Goal: Information Seeking & Learning: Learn about a topic

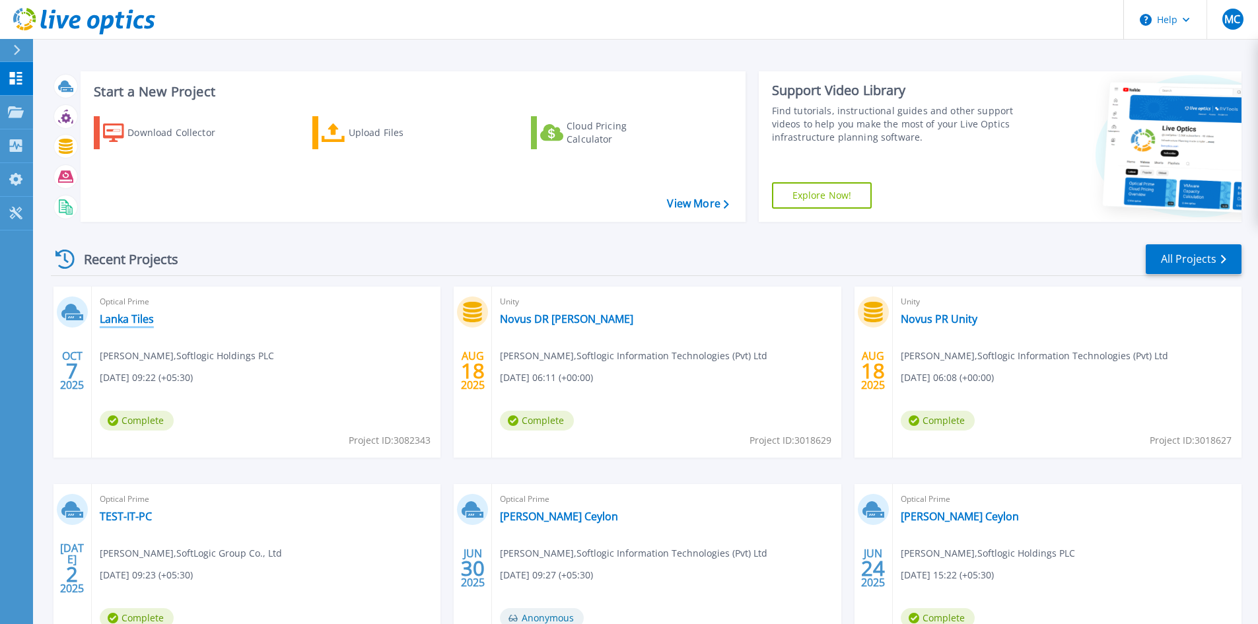
click at [142, 316] on link "Lanka Tiles" at bounding box center [127, 318] width 54 height 13
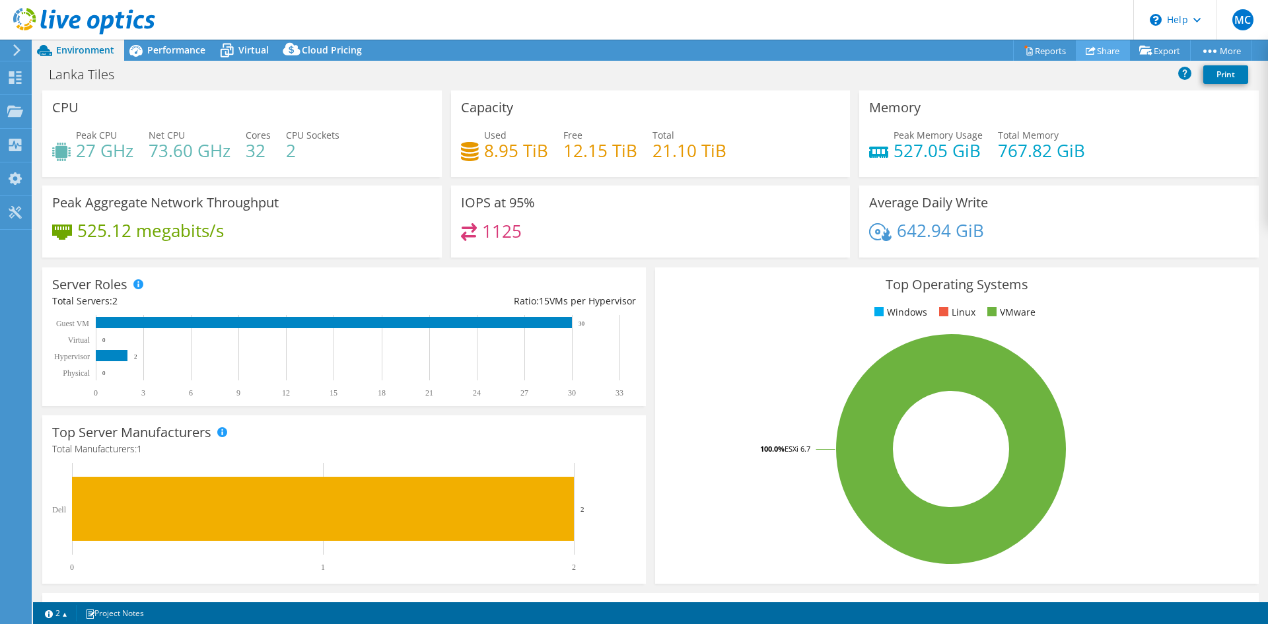
click at [1095, 52] on link "Share" at bounding box center [1103, 50] width 54 height 20
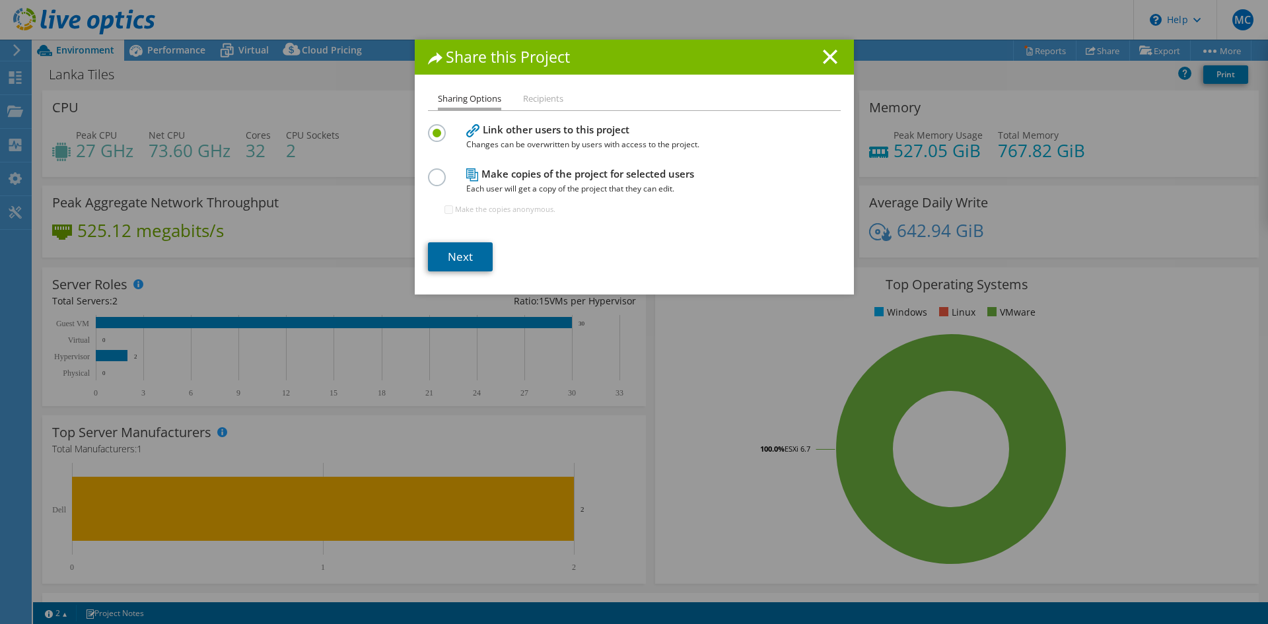
click at [465, 258] on link "Next" at bounding box center [460, 256] width 65 height 29
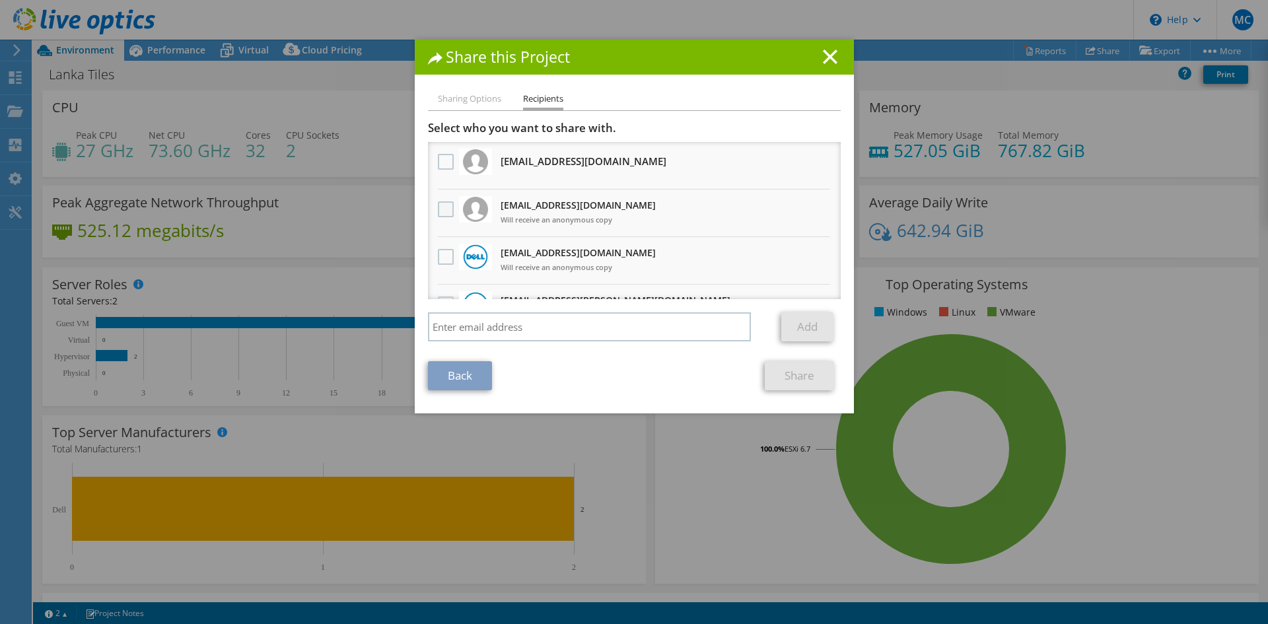
click at [441, 205] on label at bounding box center [447, 209] width 19 height 16
click at [0, 0] on input "checkbox" at bounding box center [0, 0] width 0 height 0
click at [807, 380] on link "Share" at bounding box center [799, 375] width 69 height 29
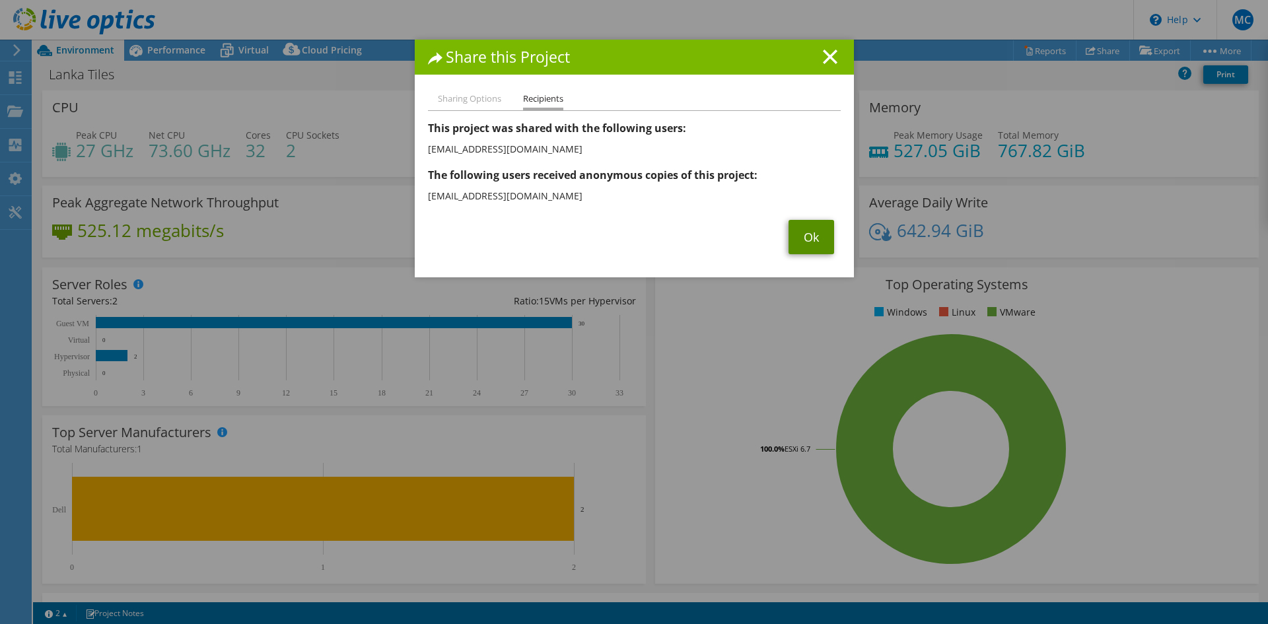
click at [811, 238] on link "Ok" at bounding box center [812, 237] width 46 height 34
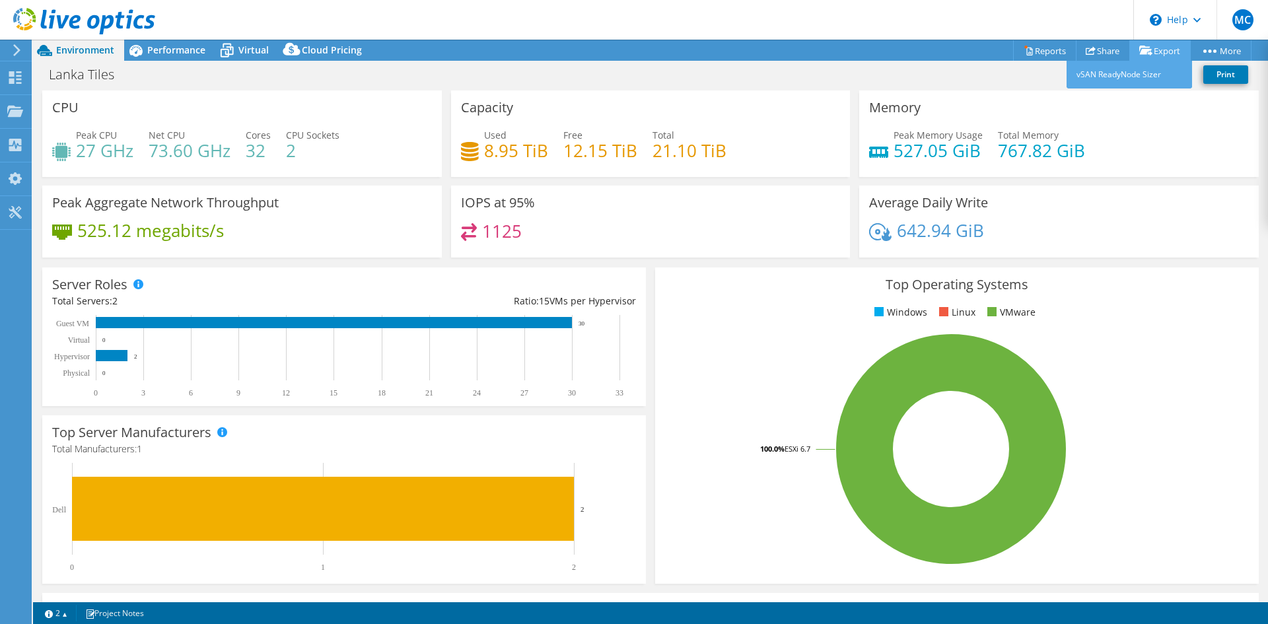
click at [1151, 49] on link "Export" at bounding box center [1160, 50] width 61 height 20
click at [1128, 78] on link "vSAN ReadyNode Sizer" at bounding box center [1130, 75] width 126 height 28
click at [1042, 47] on link "Reports" at bounding box center [1044, 50] width 63 height 20
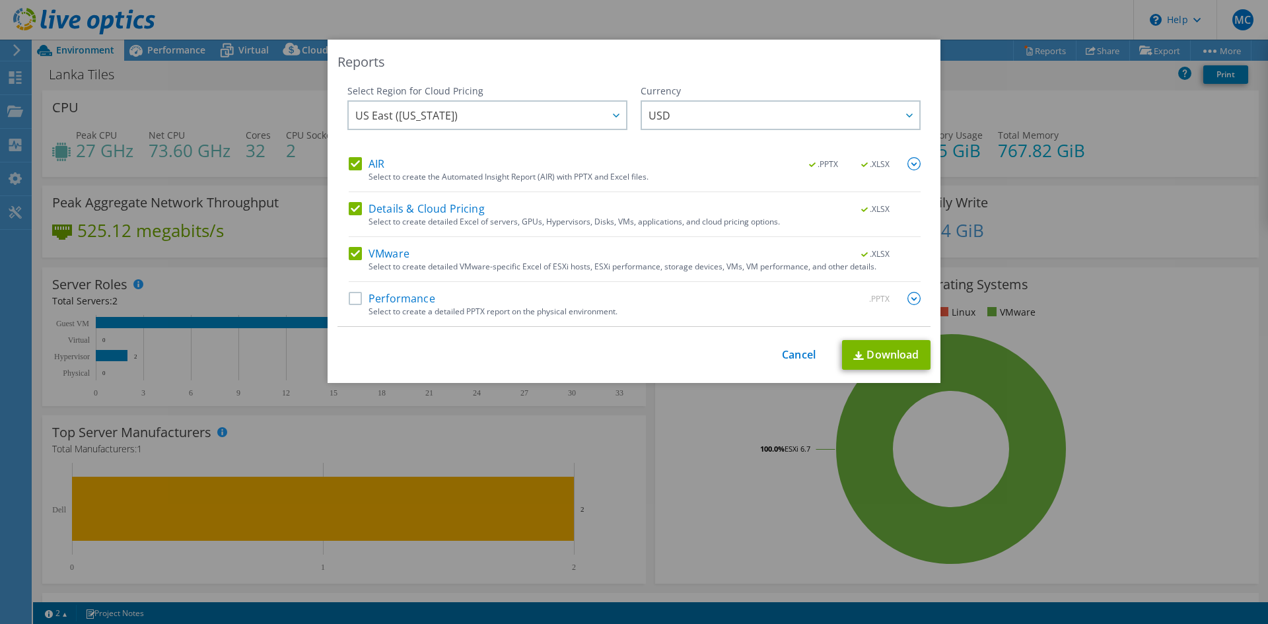
click at [397, 303] on label "Performance" at bounding box center [392, 298] width 87 height 13
click at [0, 0] on input "Performance" at bounding box center [0, 0] width 0 height 0
click at [895, 353] on link "Download" at bounding box center [886, 355] width 89 height 30
click at [803, 353] on link "Cancel" at bounding box center [799, 355] width 34 height 13
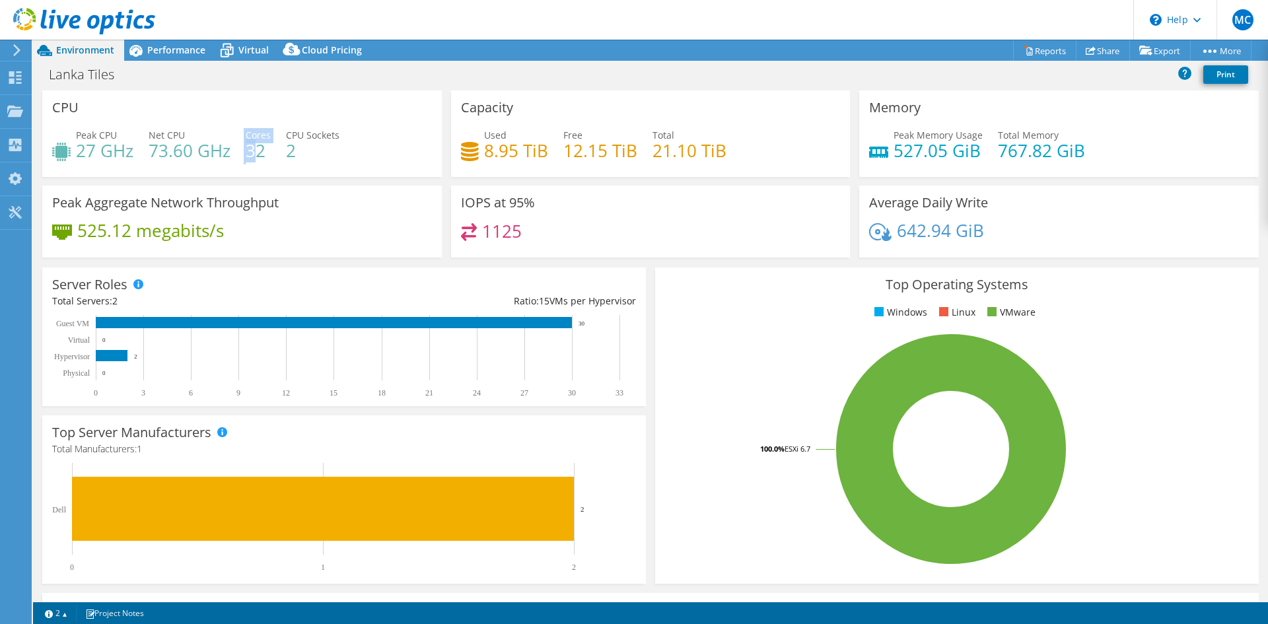
drag, startPoint x: 259, startPoint y: 149, endPoint x: 230, endPoint y: 149, distance: 29.1
click at [230, 149] on div "Peak CPU 27 GHz Net CPU 73.60 GHz Cores 32 CPU Sockets 2" at bounding box center [242, 149] width 380 height 43
click at [362, 158] on div "Peak CPU 27 GHz Net CPU 73.60 GHz Cores 32 CPU Sockets 2" at bounding box center [242, 149] width 380 height 43
drag, startPoint x: 324, startPoint y: 148, endPoint x: 221, endPoint y: 150, distance: 103.1
click at [221, 150] on div "Peak CPU 27 GHz Net CPU 73.60 GHz Cores 32 CPU Sockets 2" at bounding box center [242, 149] width 380 height 43
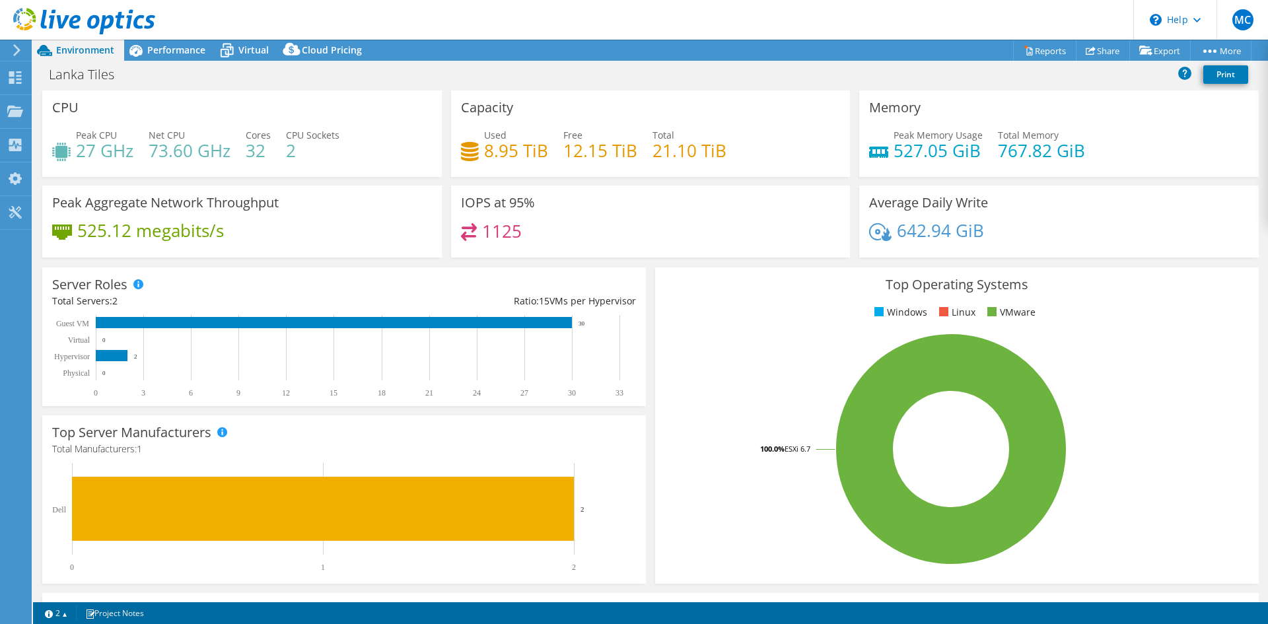
click at [371, 149] on div "Peak CPU 27 GHz Net CPU 73.60 GHz Cores 32 CPU Sockets 2" at bounding box center [242, 149] width 380 height 43
click at [172, 50] on span "Performance" at bounding box center [176, 50] width 58 height 13
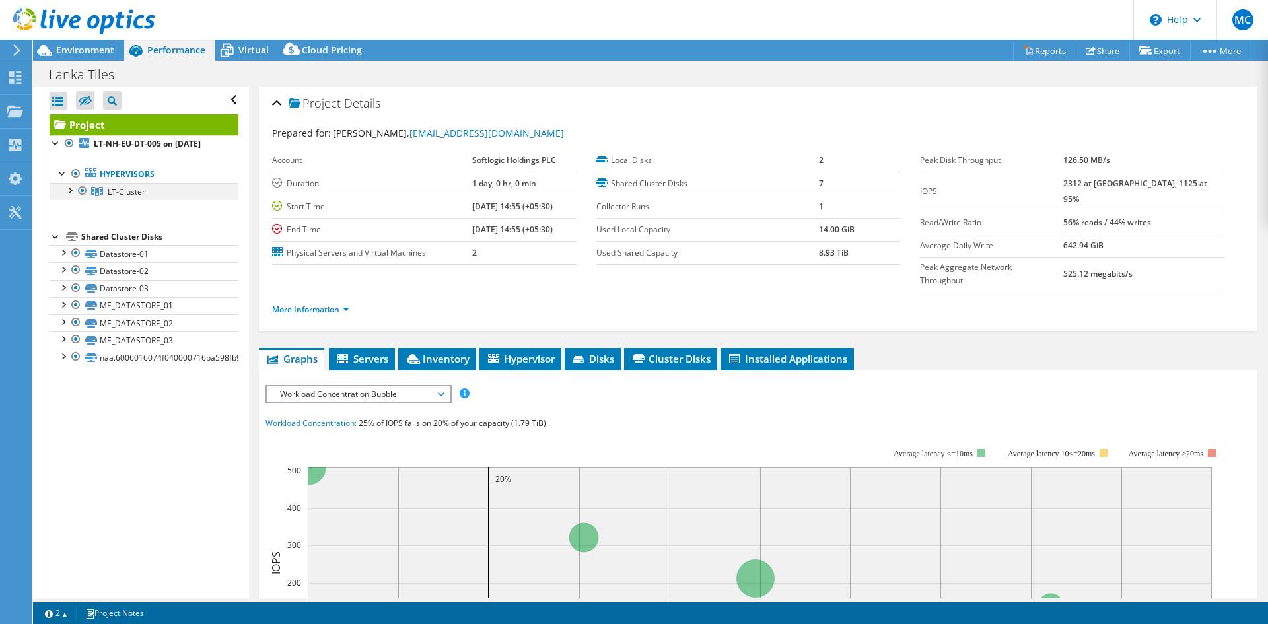
click at [67, 196] on div at bounding box center [69, 189] width 13 height 13
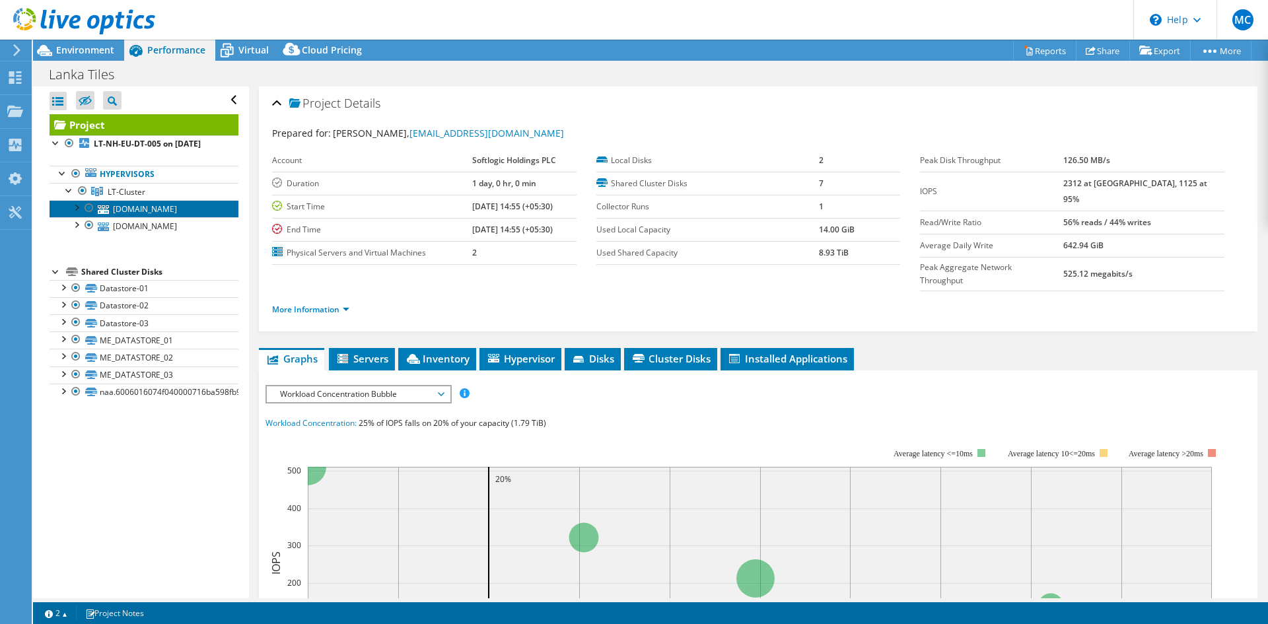
click at [176, 217] on link "lt-esxi-01.lankatiles.com" at bounding box center [144, 208] width 189 height 17
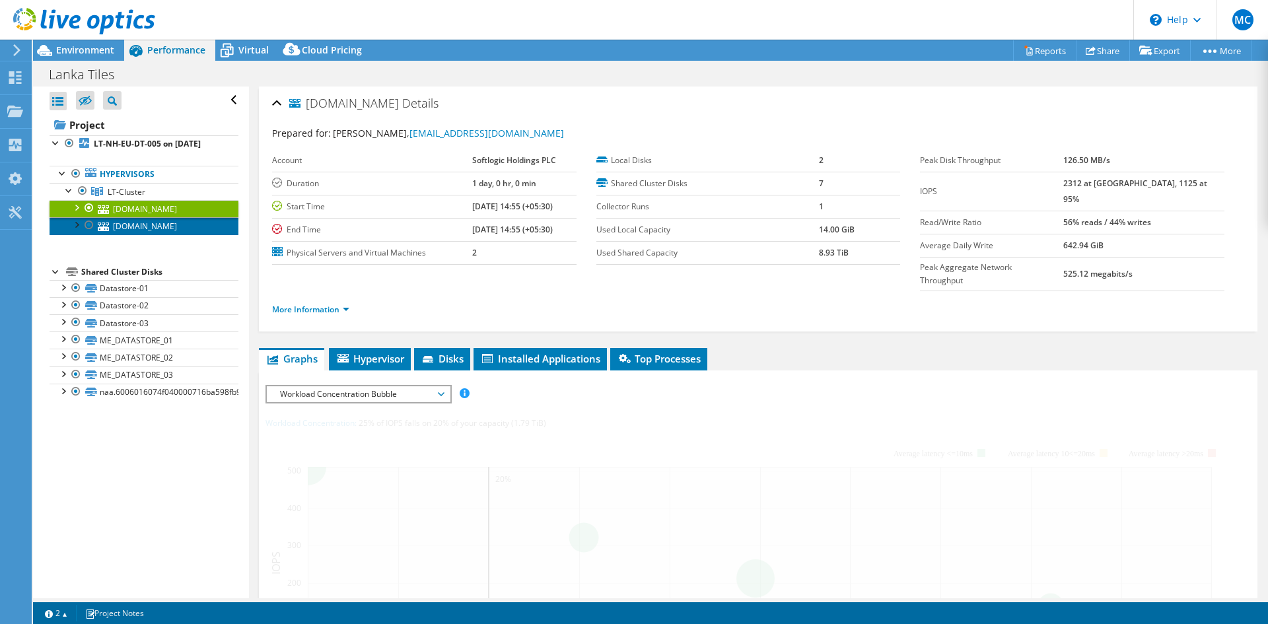
click at [173, 234] on link "lt-esxi-02.lankatiles.com" at bounding box center [144, 225] width 189 height 17
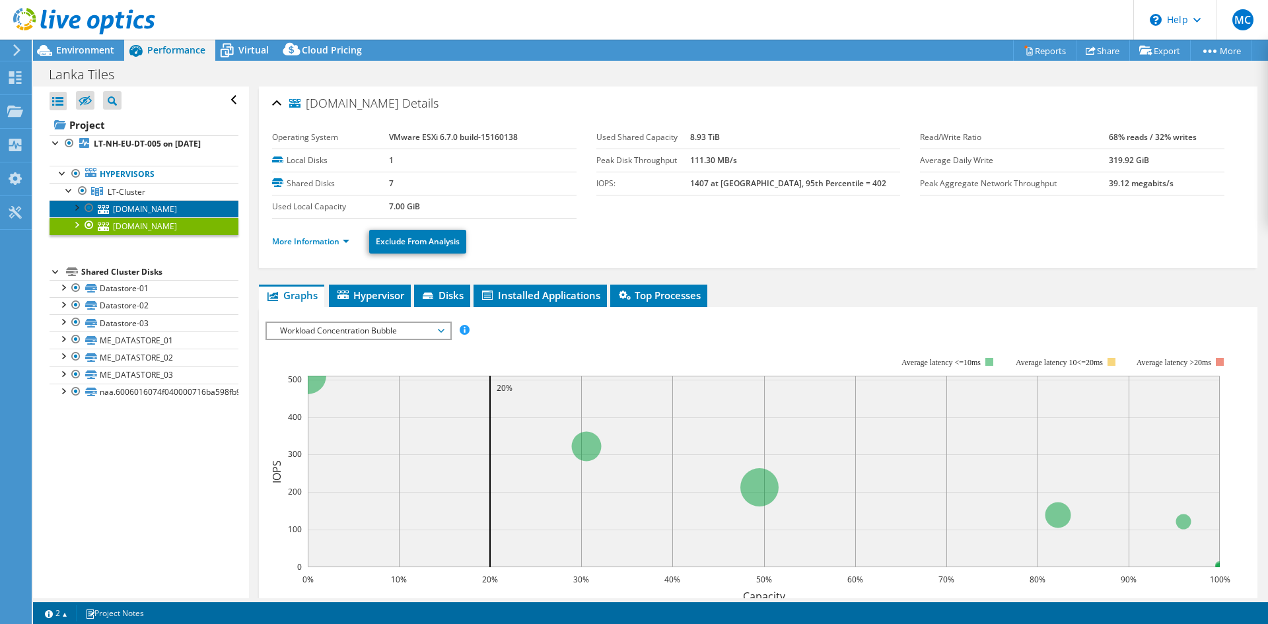
click at [181, 217] on link "lt-esxi-01.lankatiles.com" at bounding box center [144, 208] width 189 height 17
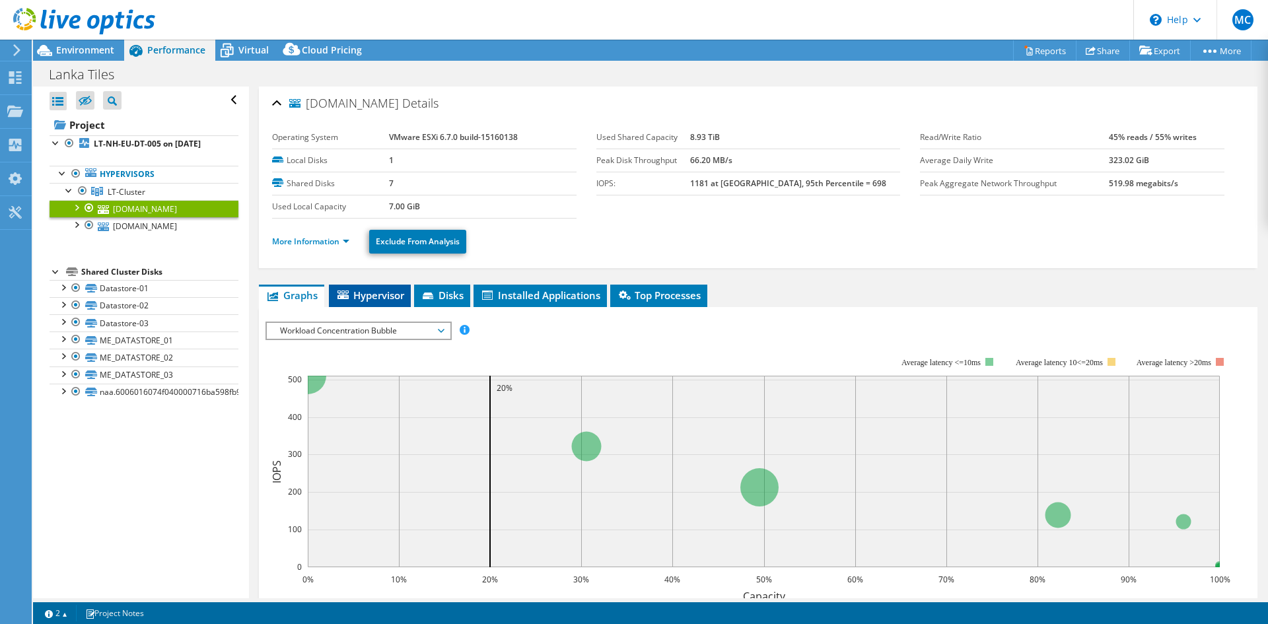
click at [378, 295] on span "Hypervisor" at bounding box center [370, 295] width 69 height 13
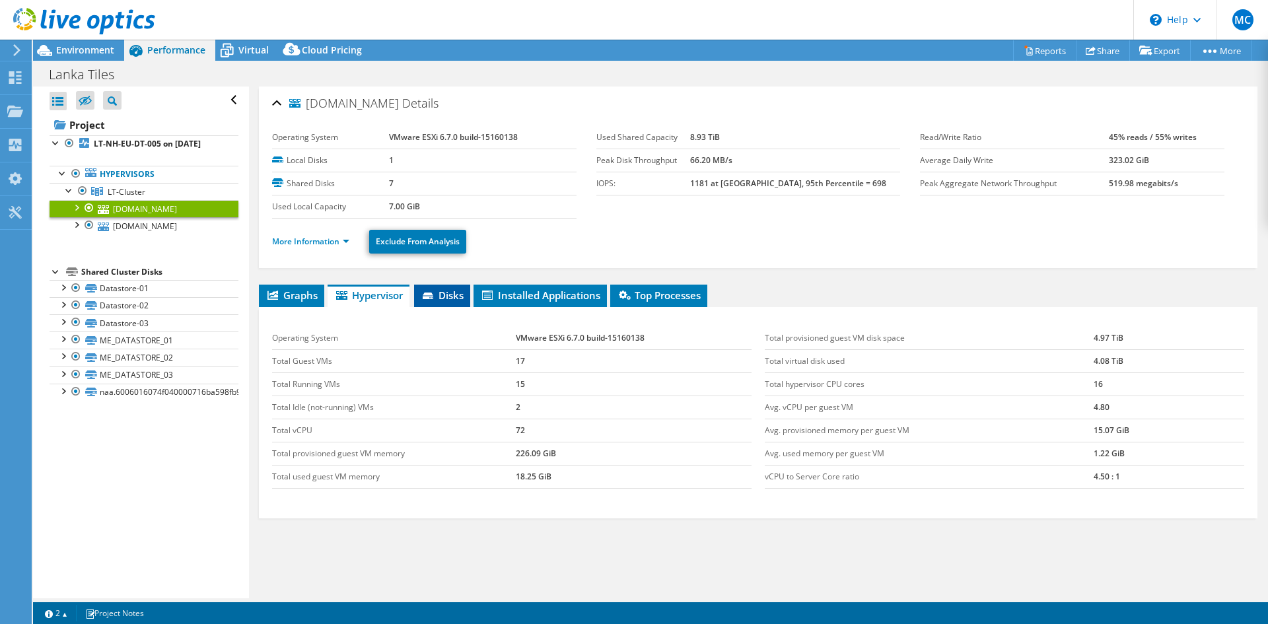
click at [449, 301] on span "Disks" at bounding box center [442, 295] width 43 height 13
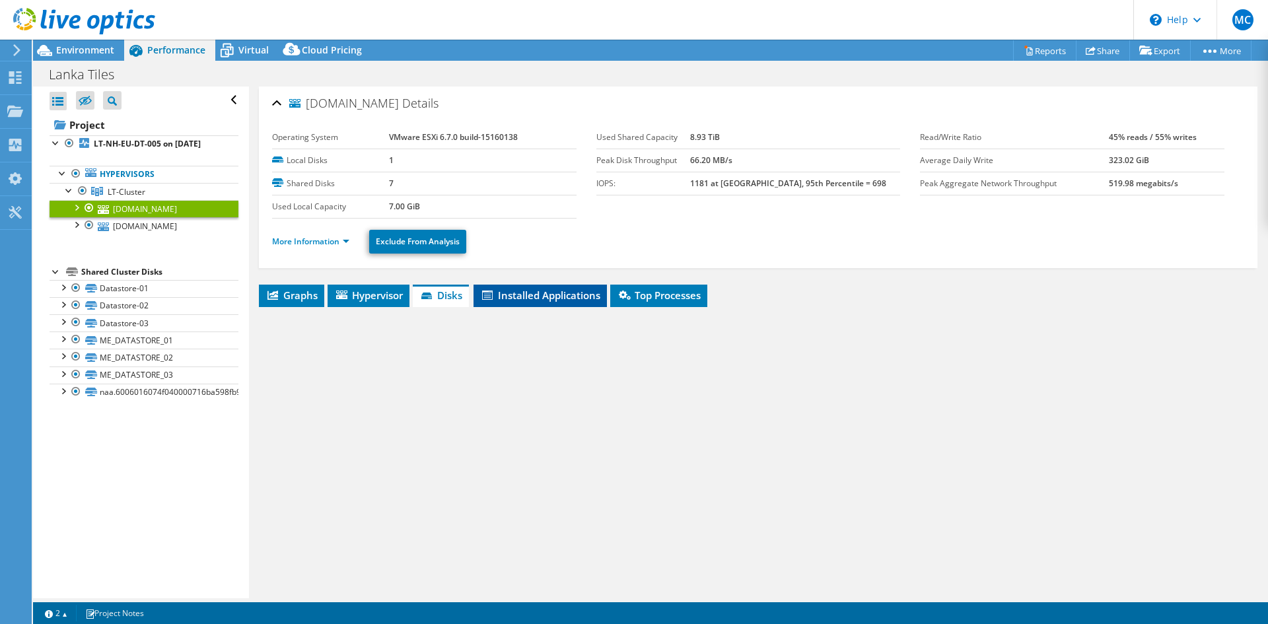
click at [536, 304] on li "Installed Applications" at bounding box center [540, 296] width 133 height 22
click at [432, 308] on div "Graphs Servers Inventory Hypervisor Disks Cluster Disks Installed Applications …" at bounding box center [758, 450] width 999 height 330
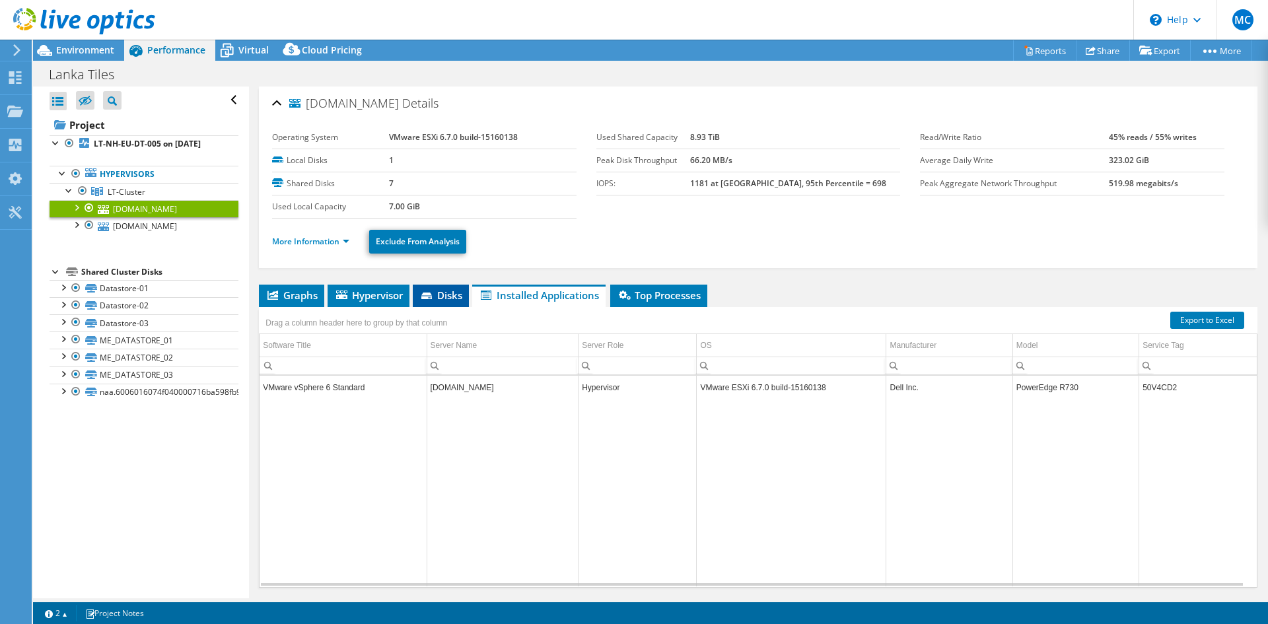
click at [432, 301] on span "Disks" at bounding box center [440, 295] width 43 height 13
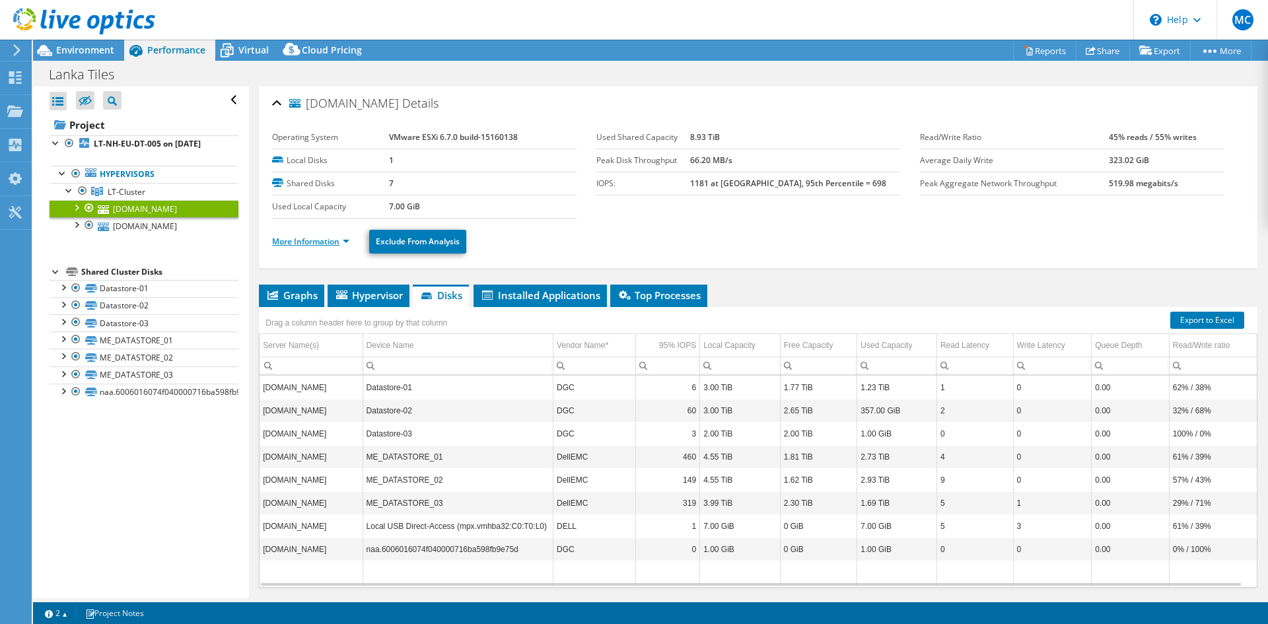
click at [346, 242] on link "More Information" at bounding box center [310, 241] width 77 height 11
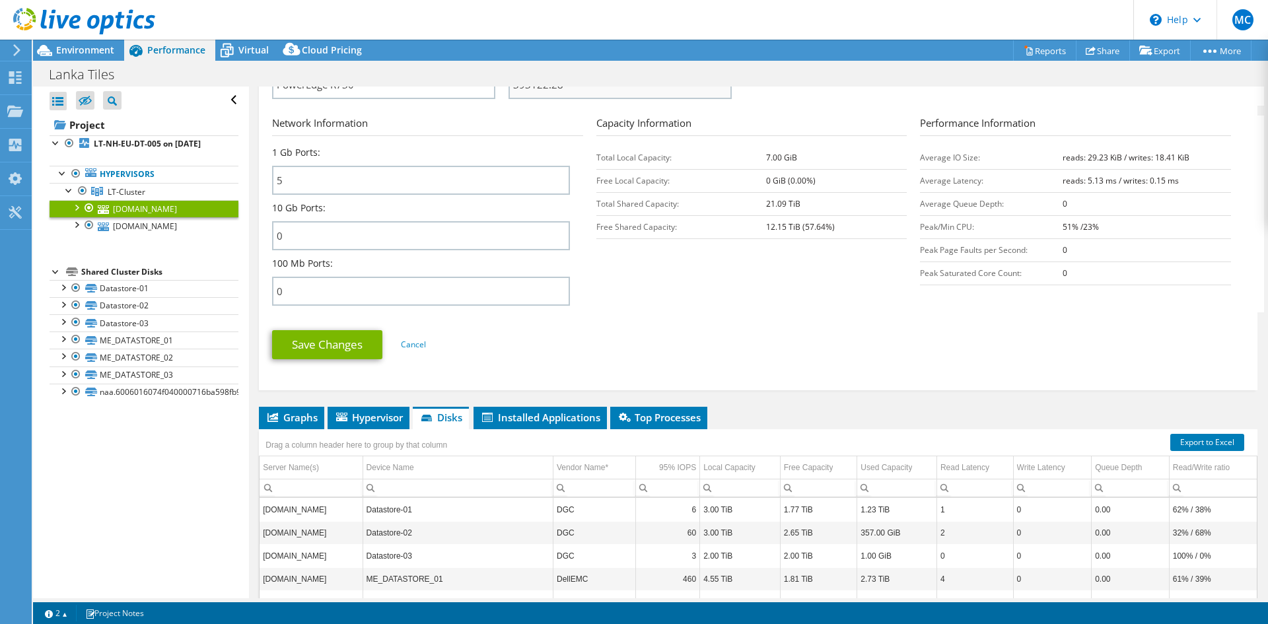
scroll to position [528, 0]
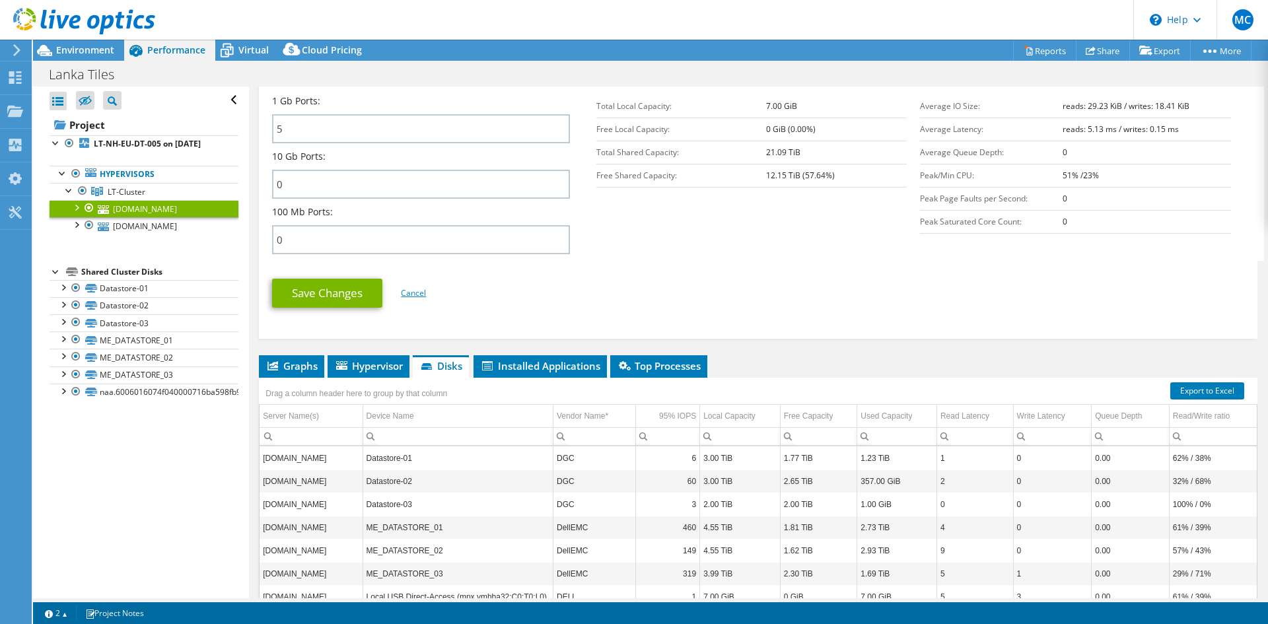
click at [417, 296] on link "Cancel" at bounding box center [413, 292] width 25 height 11
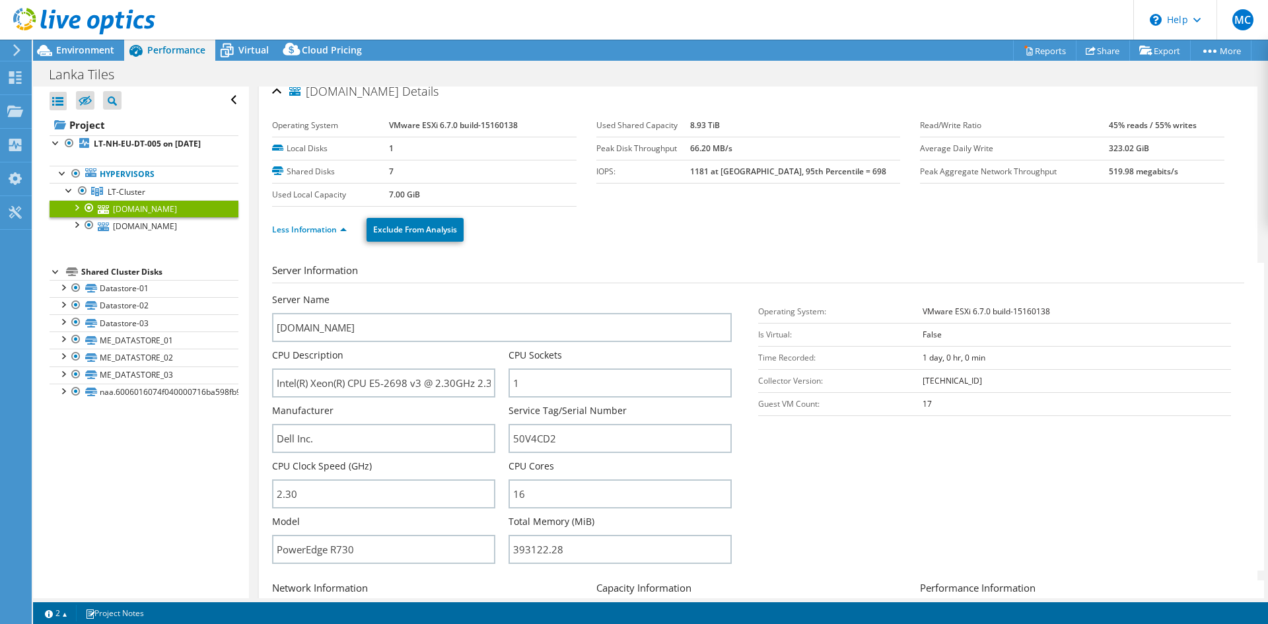
scroll to position [0, 0]
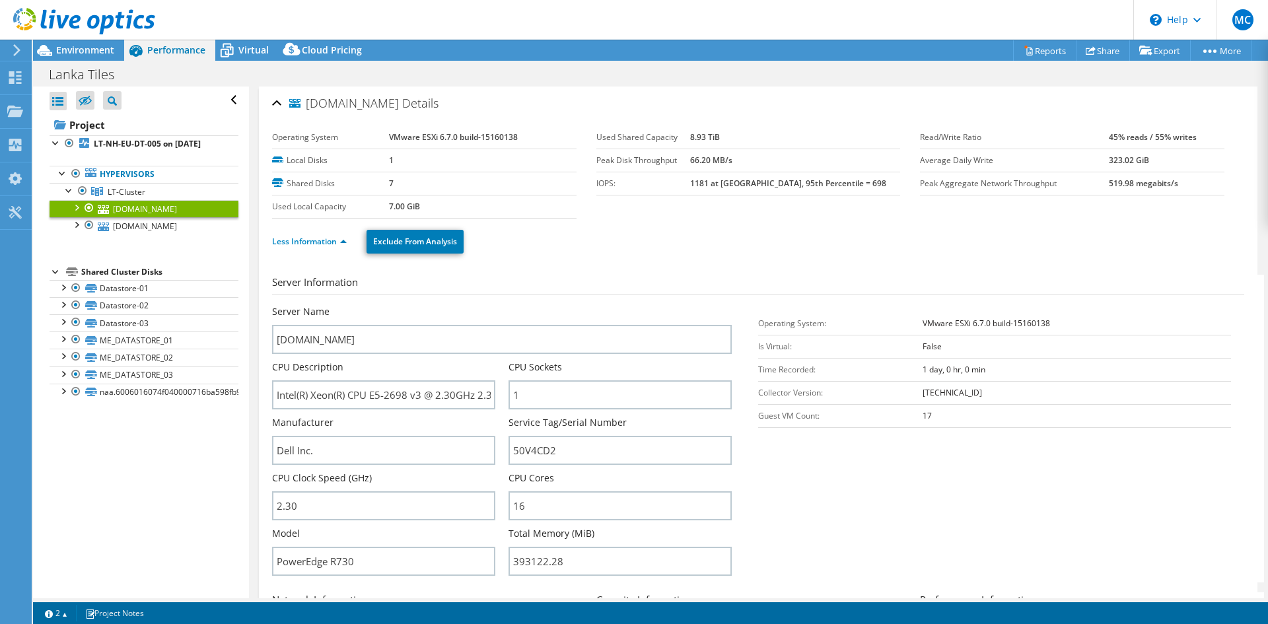
click at [733, 164] on b "66.20 MB/s" at bounding box center [711, 160] width 42 height 11
click at [814, 214] on section "Operating System VMware ESXi 6.7.0 build-15160138 Local Disks 1 Shared Disks 7 …" at bounding box center [596, 172] width 648 height 92
click at [327, 240] on link "Less Information" at bounding box center [309, 241] width 75 height 11
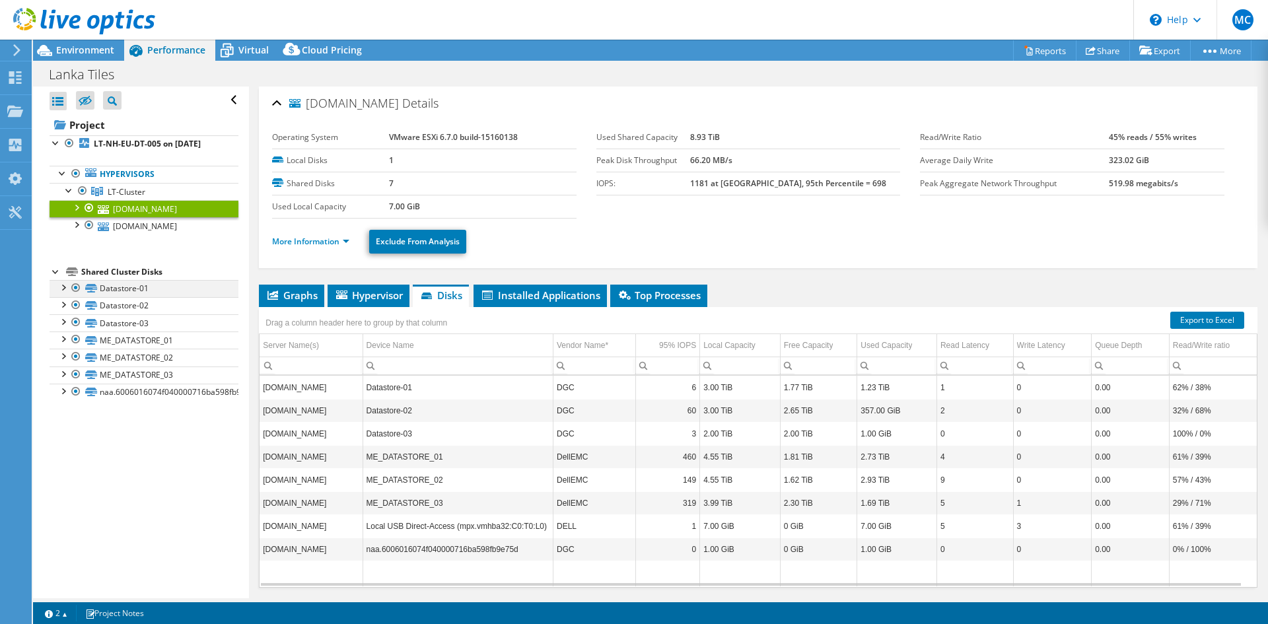
click at [65, 293] on div at bounding box center [62, 286] width 13 height 13
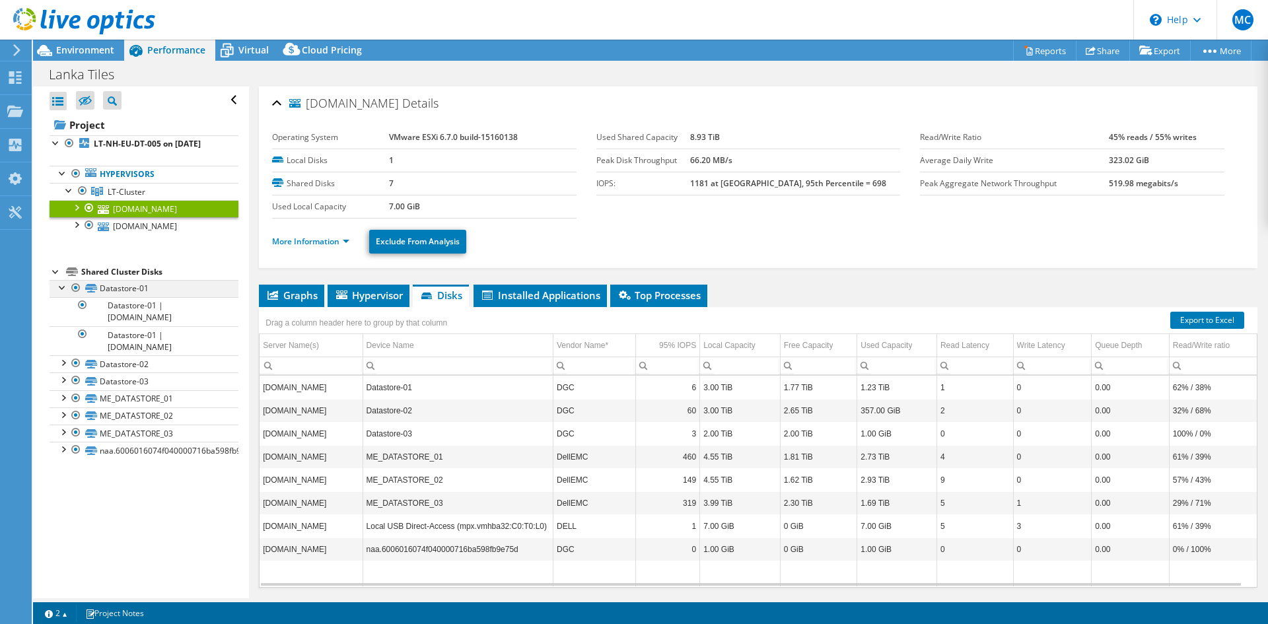
click at [65, 293] on div at bounding box center [62, 286] width 13 height 13
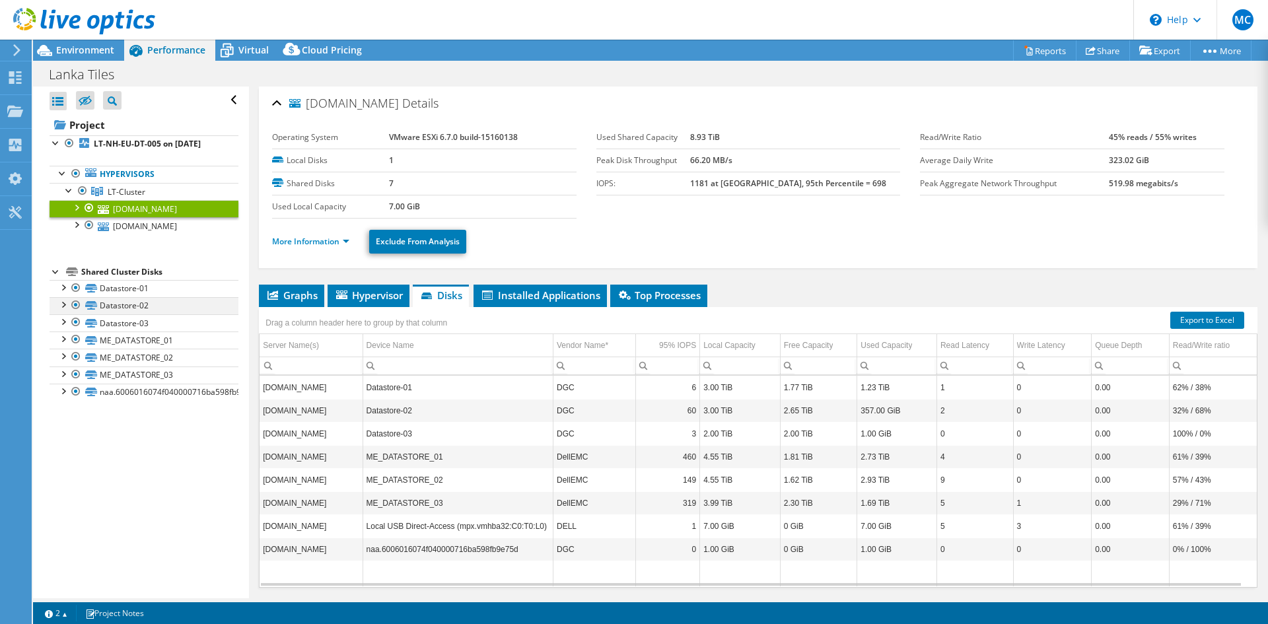
click at [63, 310] on div at bounding box center [62, 303] width 13 height 13
click at [247, 51] on span "Virtual" at bounding box center [253, 50] width 30 height 13
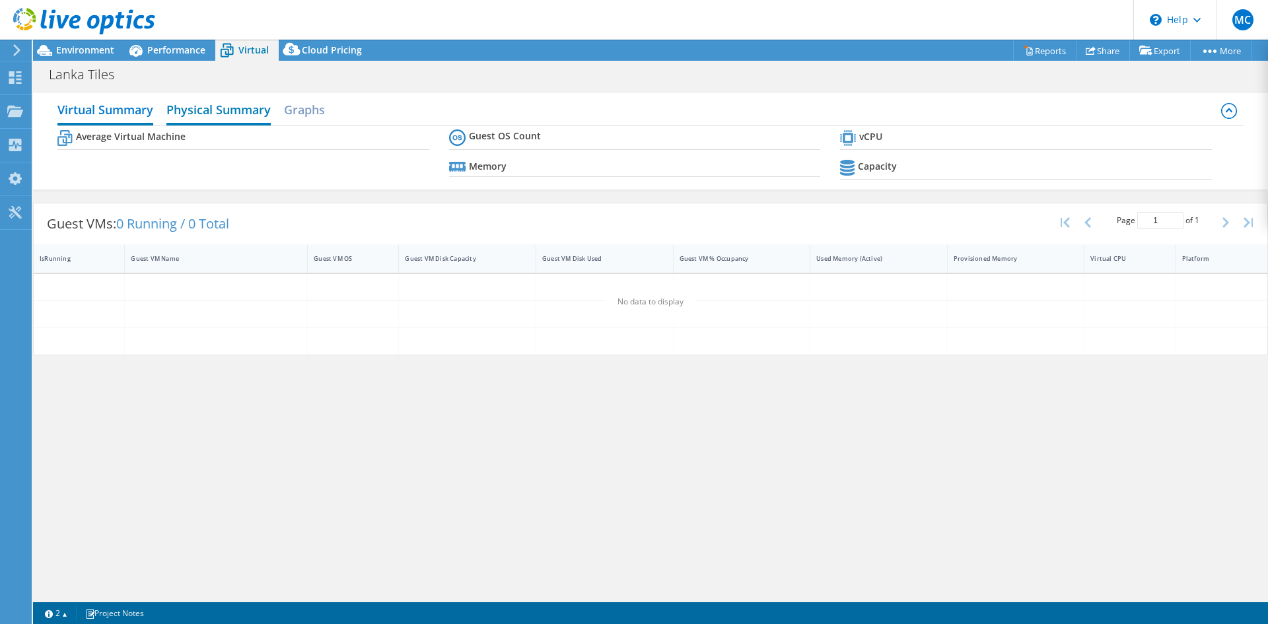
click at [225, 119] on h2 "Physical Summary" at bounding box center [218, 110] width 104 height 29
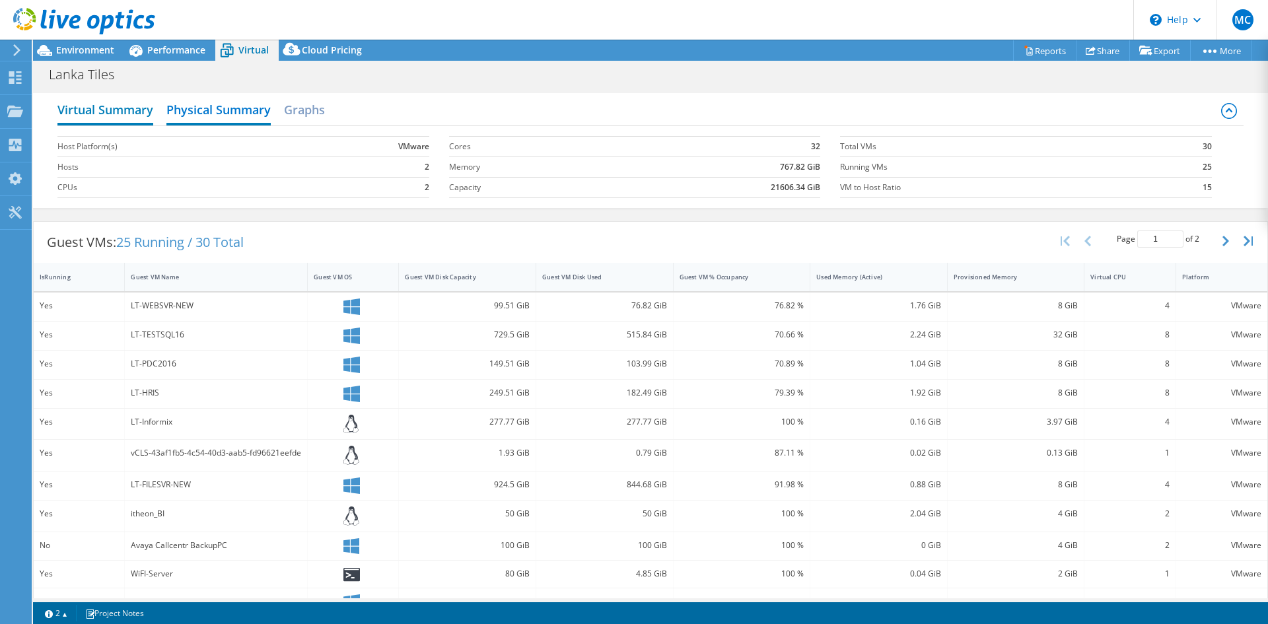
click at [135, 116] on h2 "Virtual Summary" at bounding box center [105, 110] width 96 height 29
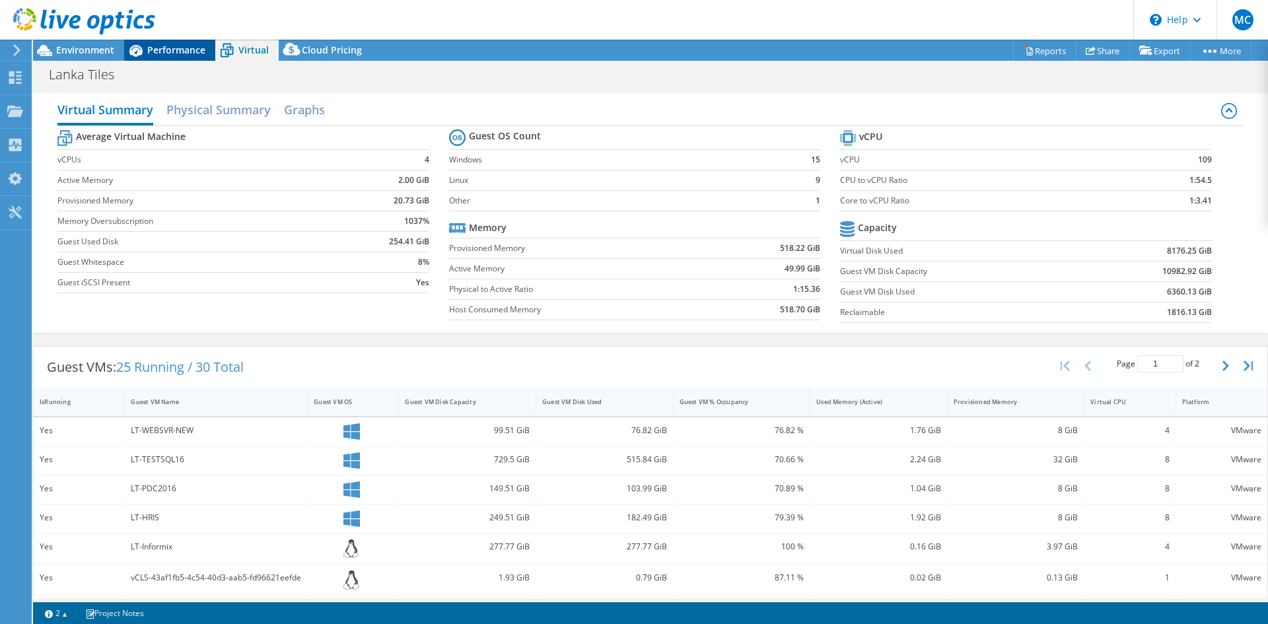
click at [166, 43] on div "Performance" at bounding box center [169, 50] width 91 height 21
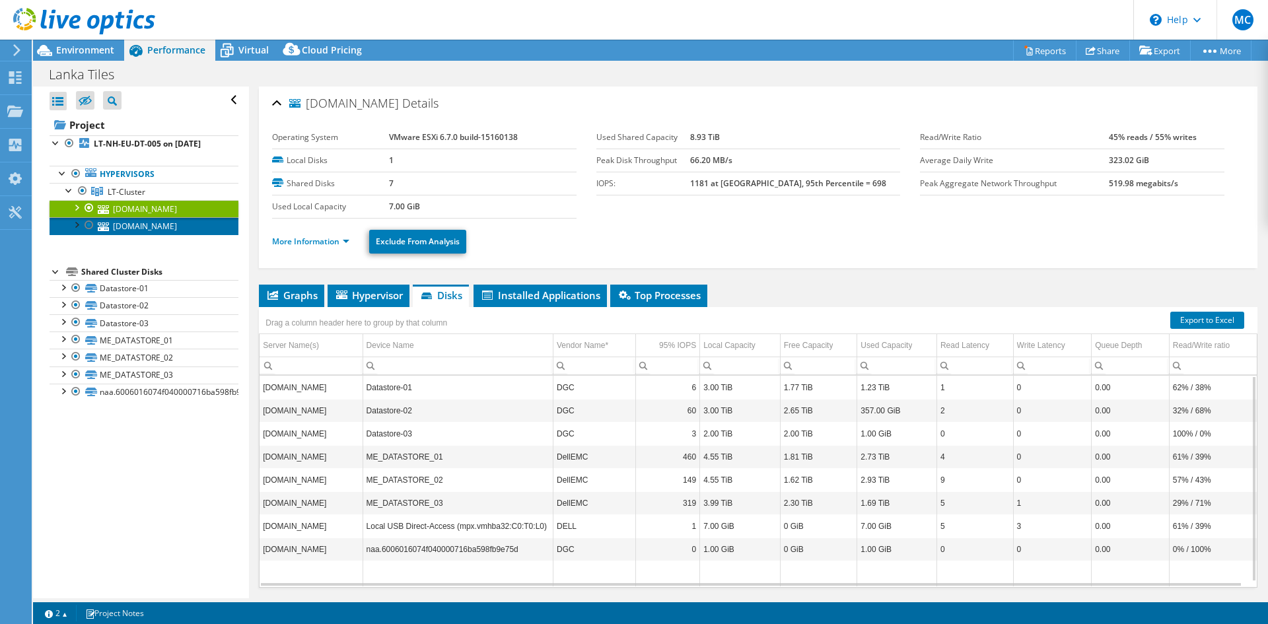
click at [135, 234] on link "lt-esxi-02.lankatiles.com" at bounding box center [144, 225] width 189 height 17
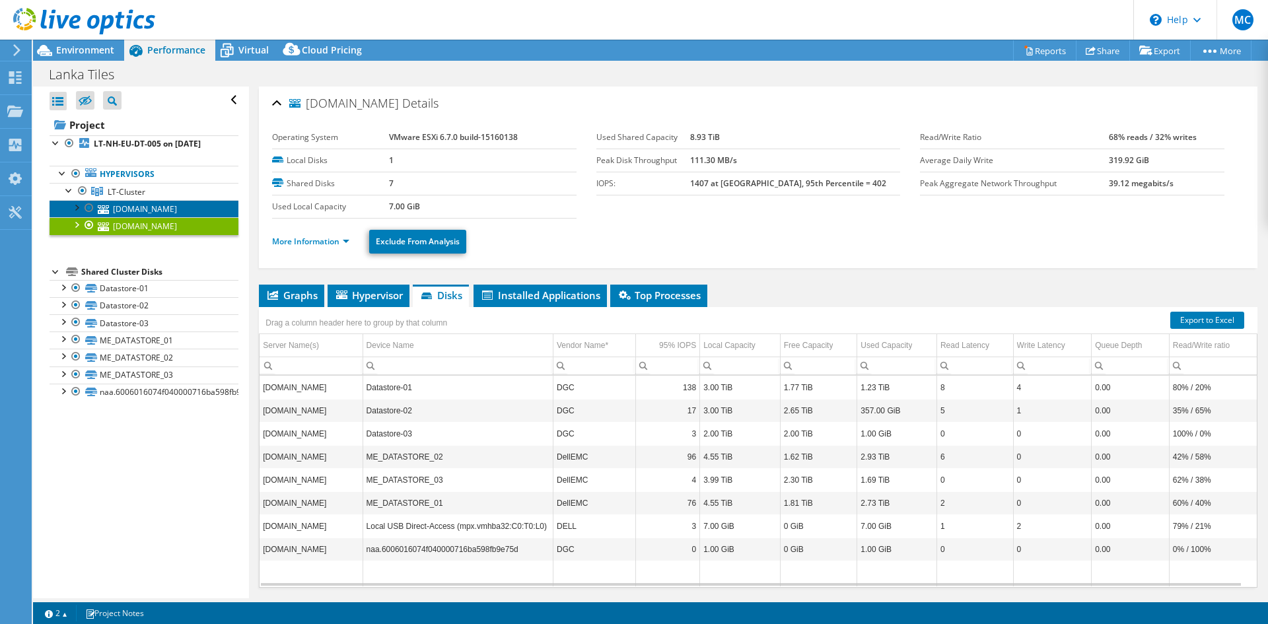
click at [178, 217] on link "lt-esxi-01.lankatiles.com" at bounding box center [144, 208] width 189 height 17
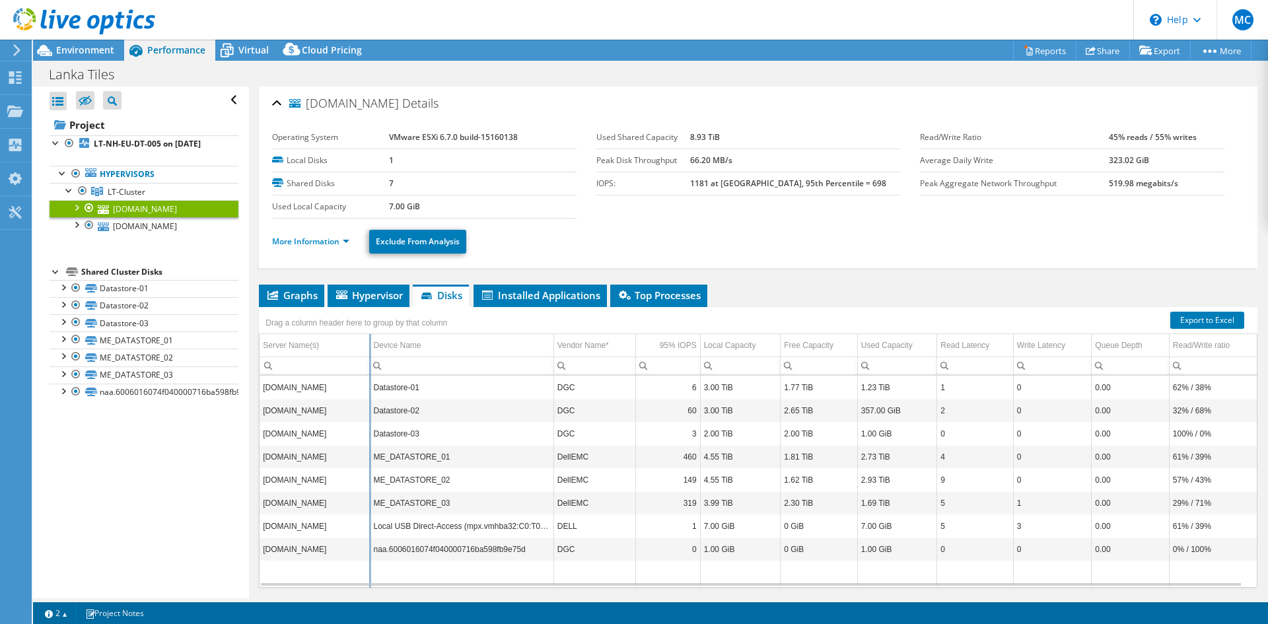
drag, startPoint x: 362, startPoint y: 340, endPoint x: 369, endPoint y: 338, distance: 7.5
click at [369, 338] on div "Drag a column header here to group by that column Server Name(s) Device Name Ve…" at bounding box center [758, 447] width 999 height 281
click at [550, 340] on div "Drag a column header here to group by that column Server Name(s) Device Name Ve…" at bounding box center [758, 447] width 999 height 281
click at [632, 339] on div "Drag a column header here to group by that column Server Name(s) Device Name Ve…" at bounding box center [758, 447] width 999 height 281
click at [367, 303] on li "Hypervisor" at bounding box center [369, 296] width 82 height 22
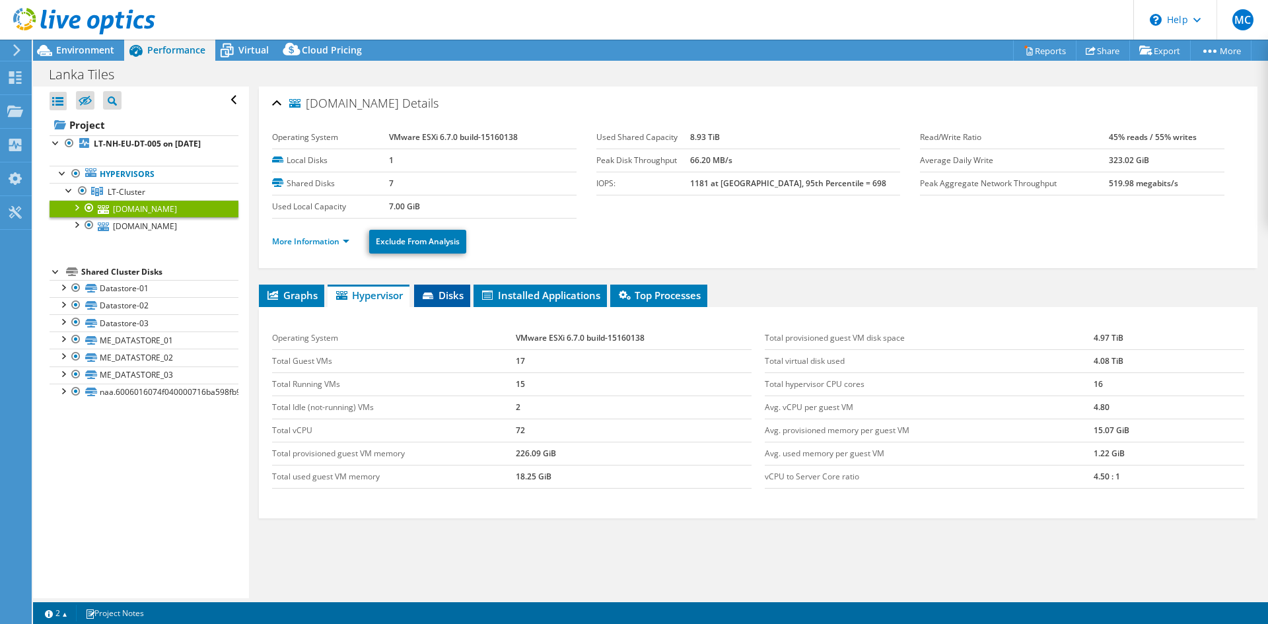
click at [454, 295] on span "Disks" at bounding box center [442, 295] width 43 height 13
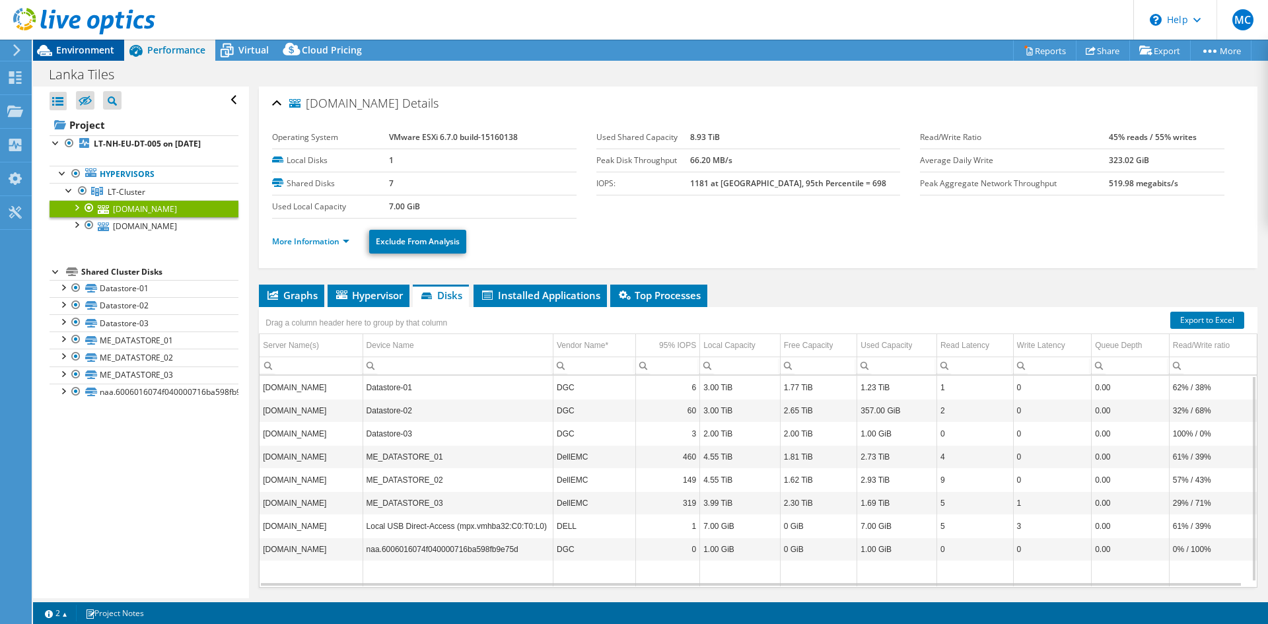
click at [96, 55] on span "Environment" at bounding box center [85, 50] width 58 height 13
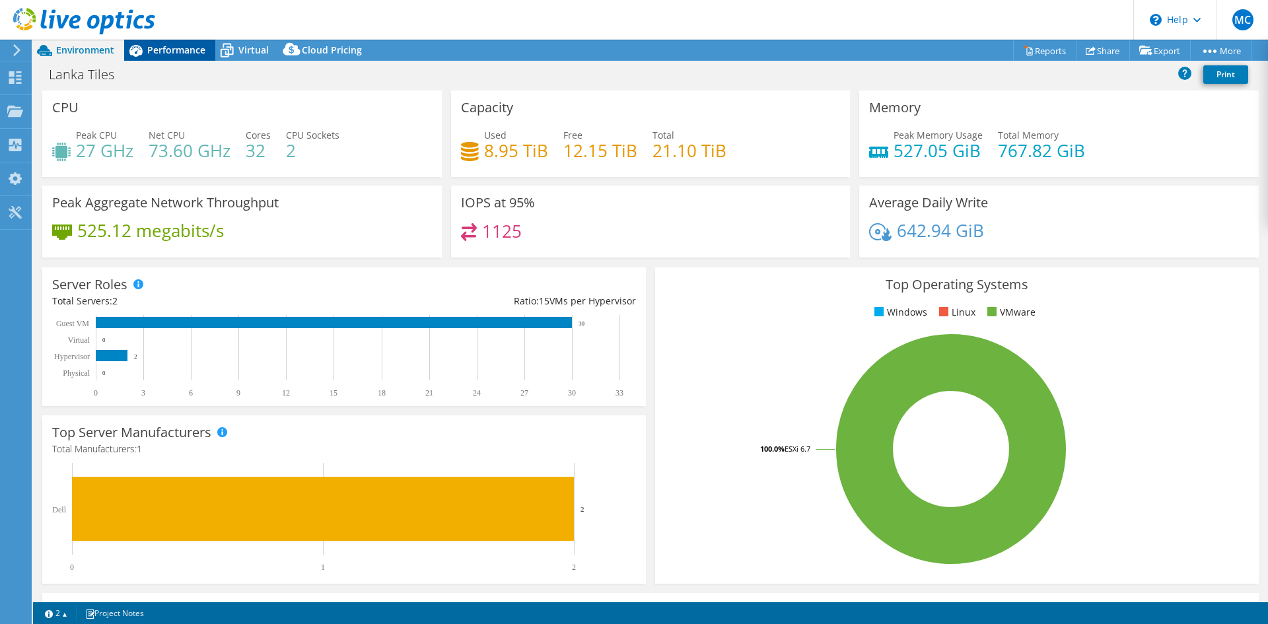
click at [178, 50] on span "Performance" at bounding box center [176, 50] width 58 height 13
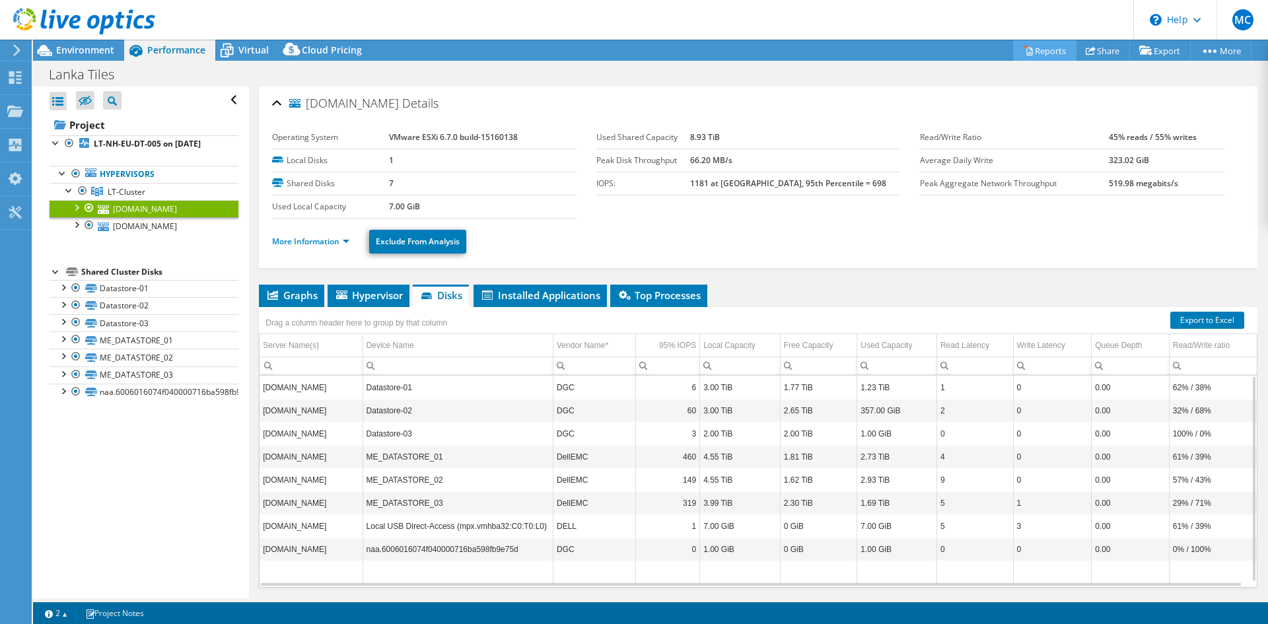
click at [1040, 51] on link "Reports" at bounding box center [1044, 50] width 63 height 20
